Goal: Task Accomplishment & Management: Manage account settings

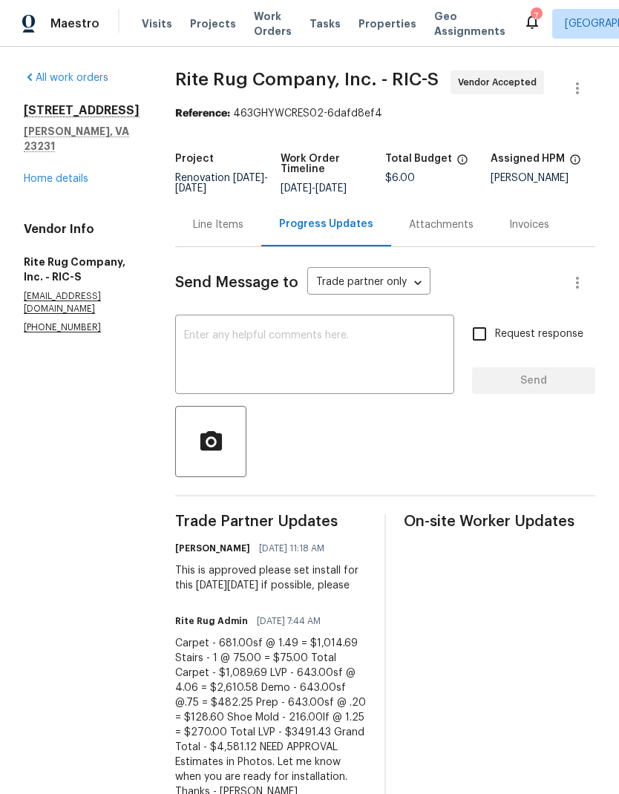
click at [45, 183] on link "Home details" at bounding box center [56, 179] width 65 height 10
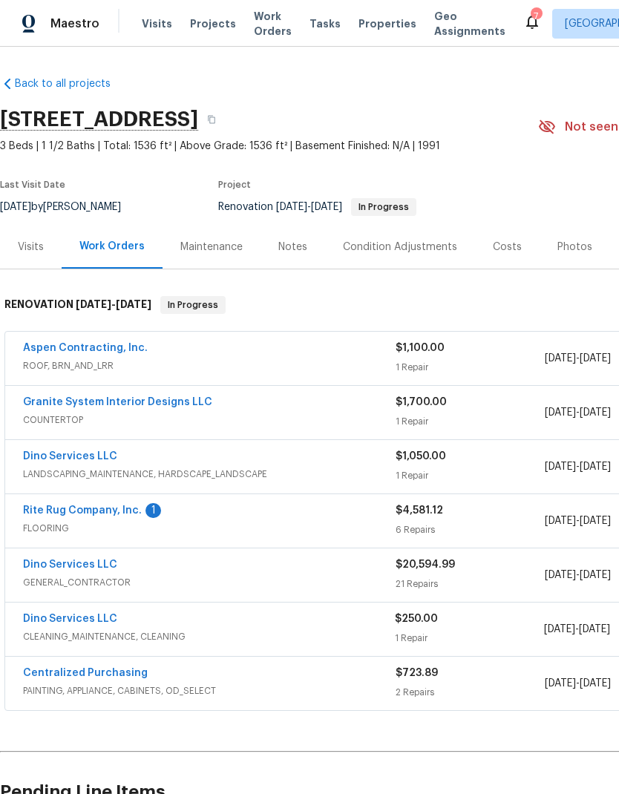
click at [59, 511] on link "Rite Rug Company, Inc." at bounding box center [82, 510] width 119 height 10
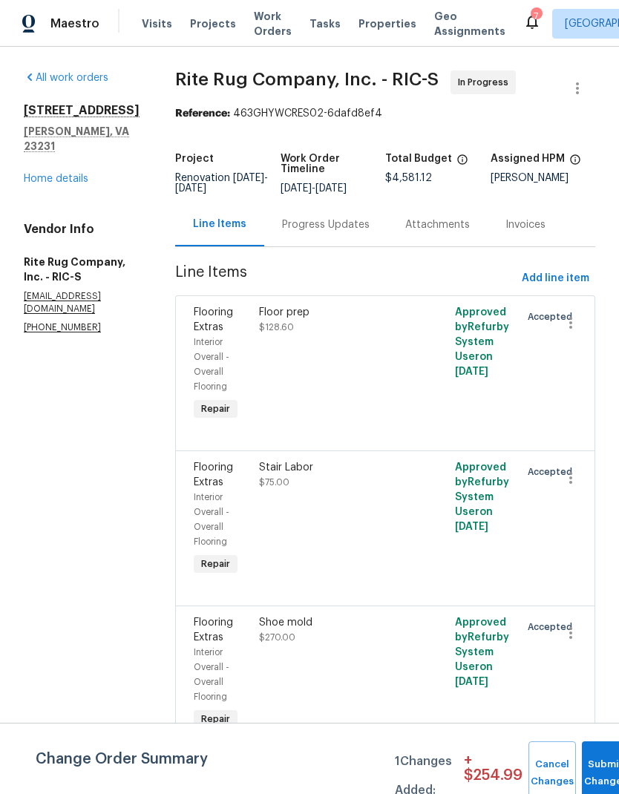
click at [349, 232] on div "Progress Updates" at bounding box center [326, 224] width 88 height 15
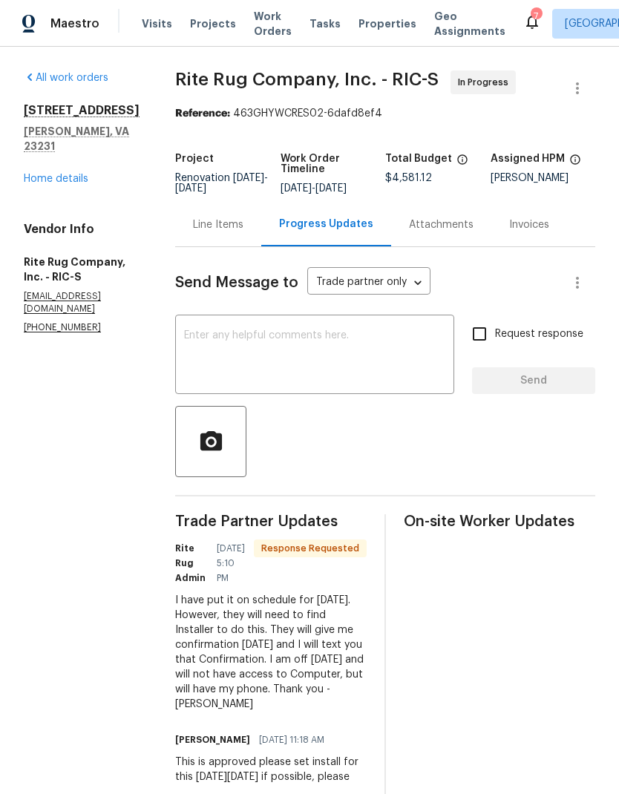
click at [217, 373] on textarea at bounding box center [314, 356] width 261 height 52
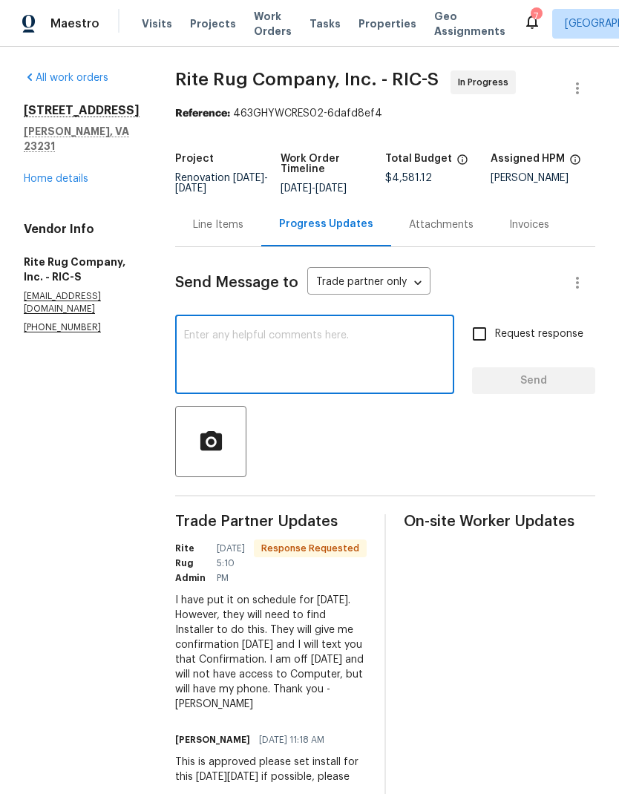
click at [220, 381] on textarea at bounding box center [314, 356] width 261 height 52
type textarea "Thank you"
click at [551, 384] on span "Send" at bounding box center [533, 381] width 99 height 19
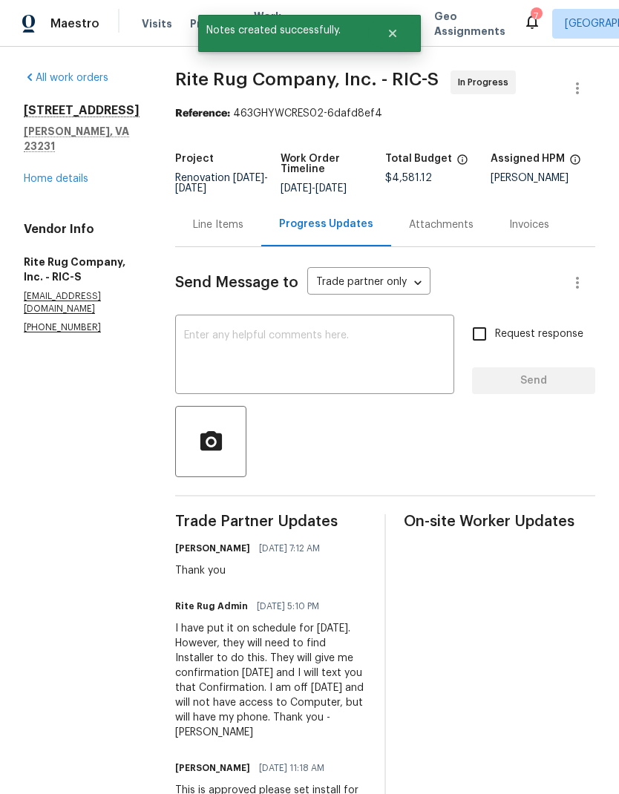
click at [36, 183] on link "Home details" at bounding box center [56, 179] width 65 height 10
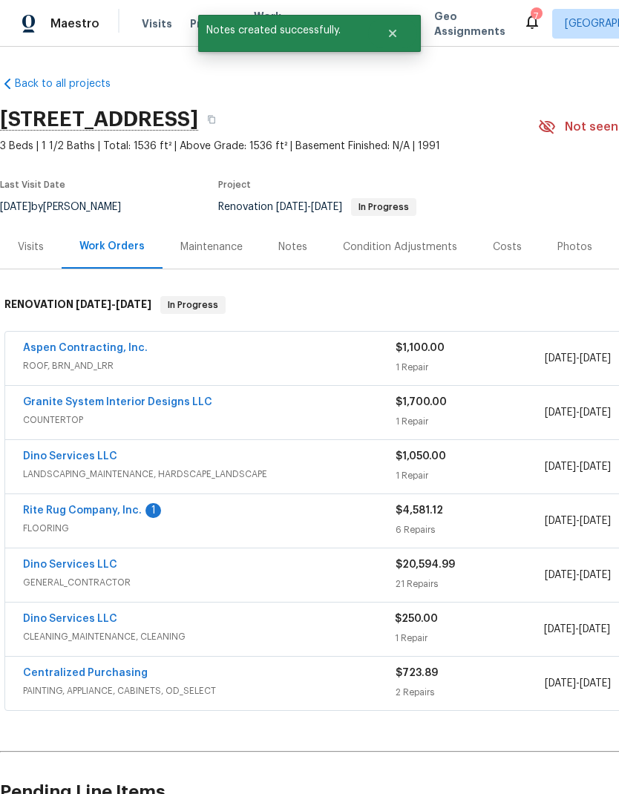
click at [76, 505] on link "Rite Rug Company, Inc." at bounding box center [82, 510] width 119 height 10
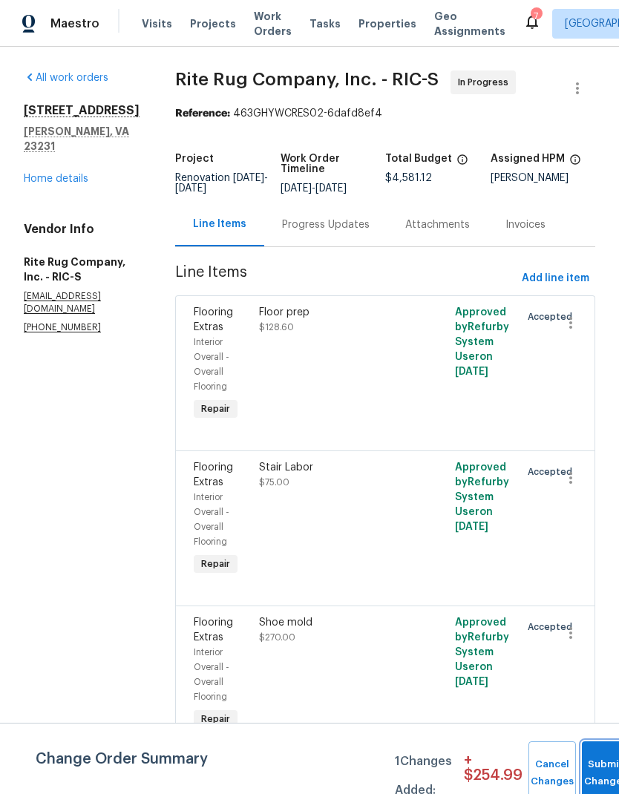
click at [590, 767] on button "Submit Changes" at bounding box center [605, 773] width 47 height 64
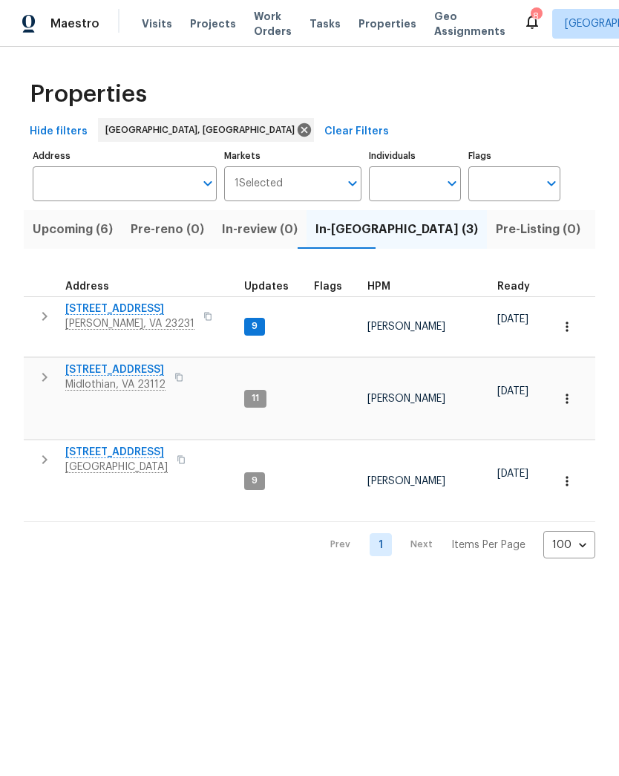
click at [108, 317] on span "[PERSON_NAME], VA 23231" at bounding box center [129, 323] width 129 height 15
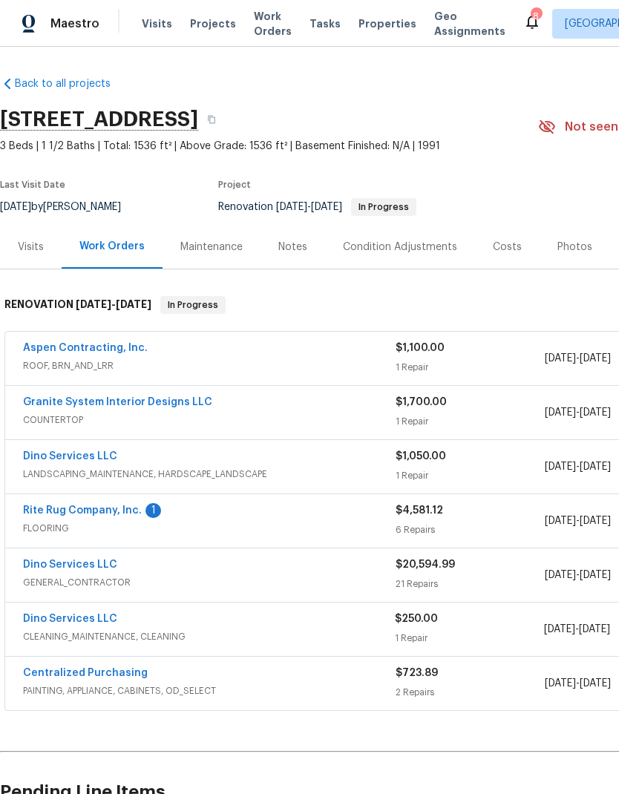
click at [96, 511] on link "Rite Rug Company, Inc." at bounding box center [82, 510] width 119 height 10
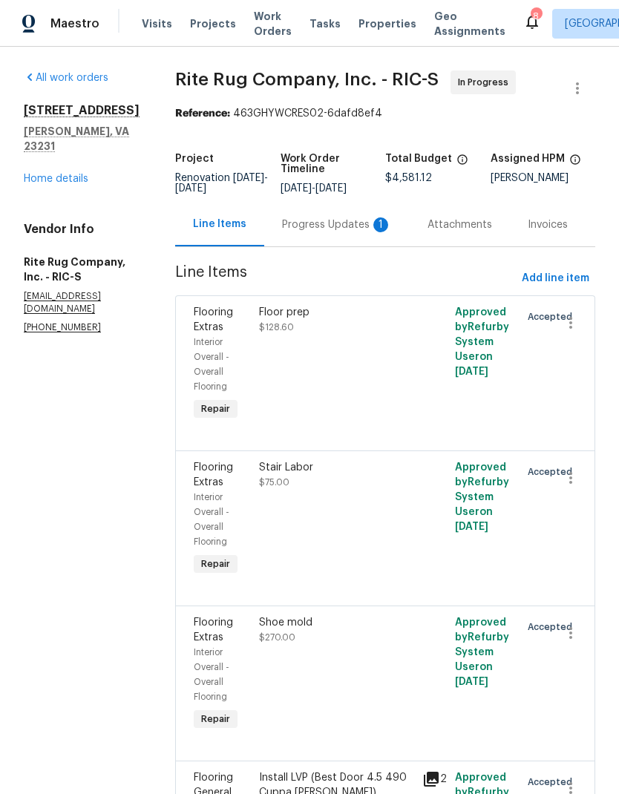
click at [374, 232] on div "1" at bounding box center [380, 224] width 15 height 15
